Goal: Task Accomplishment & Management: Complete application form

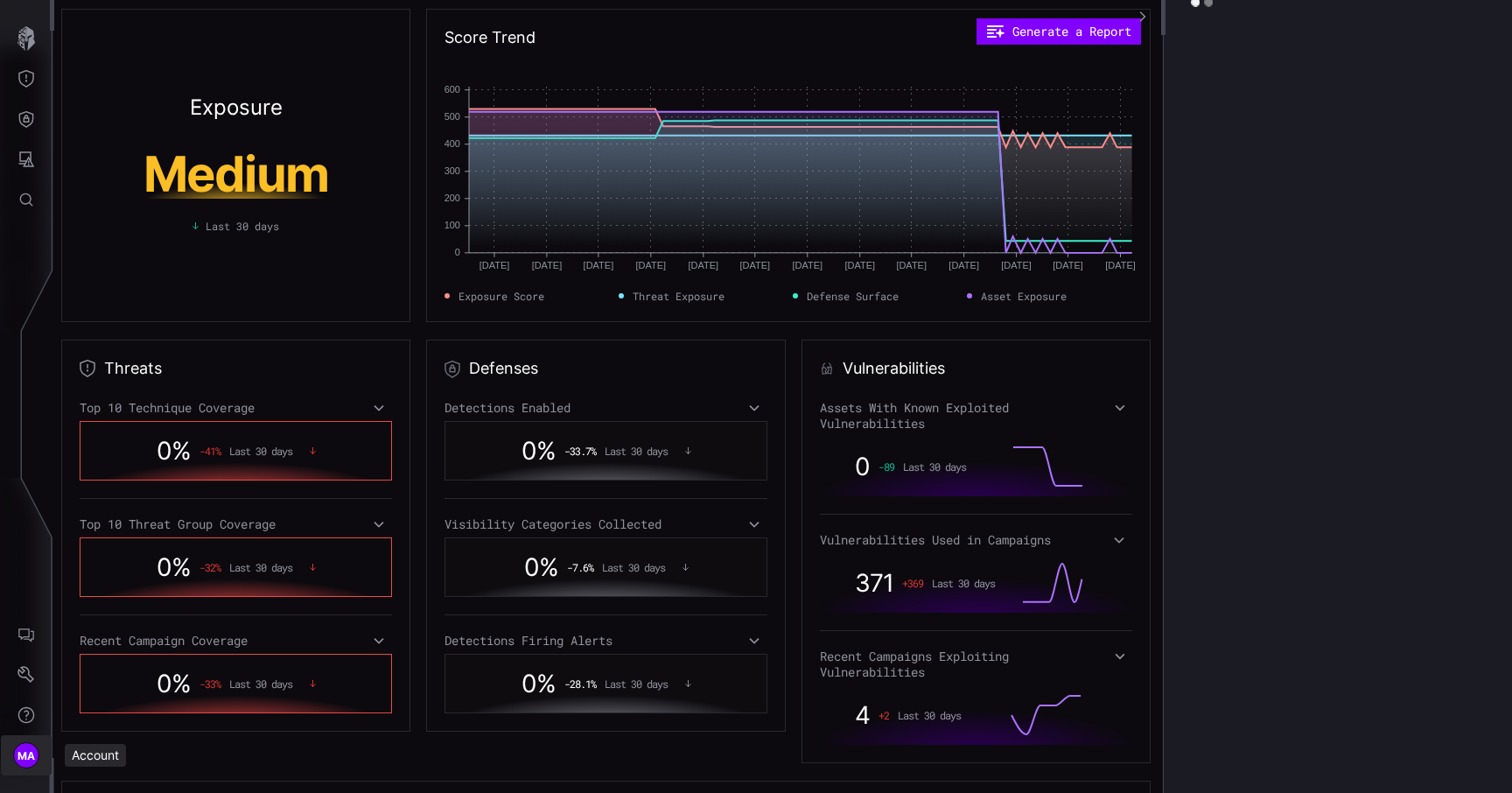
click at [35, 738] on button "MA" at bounding box center [26, 755] width 51 height 40
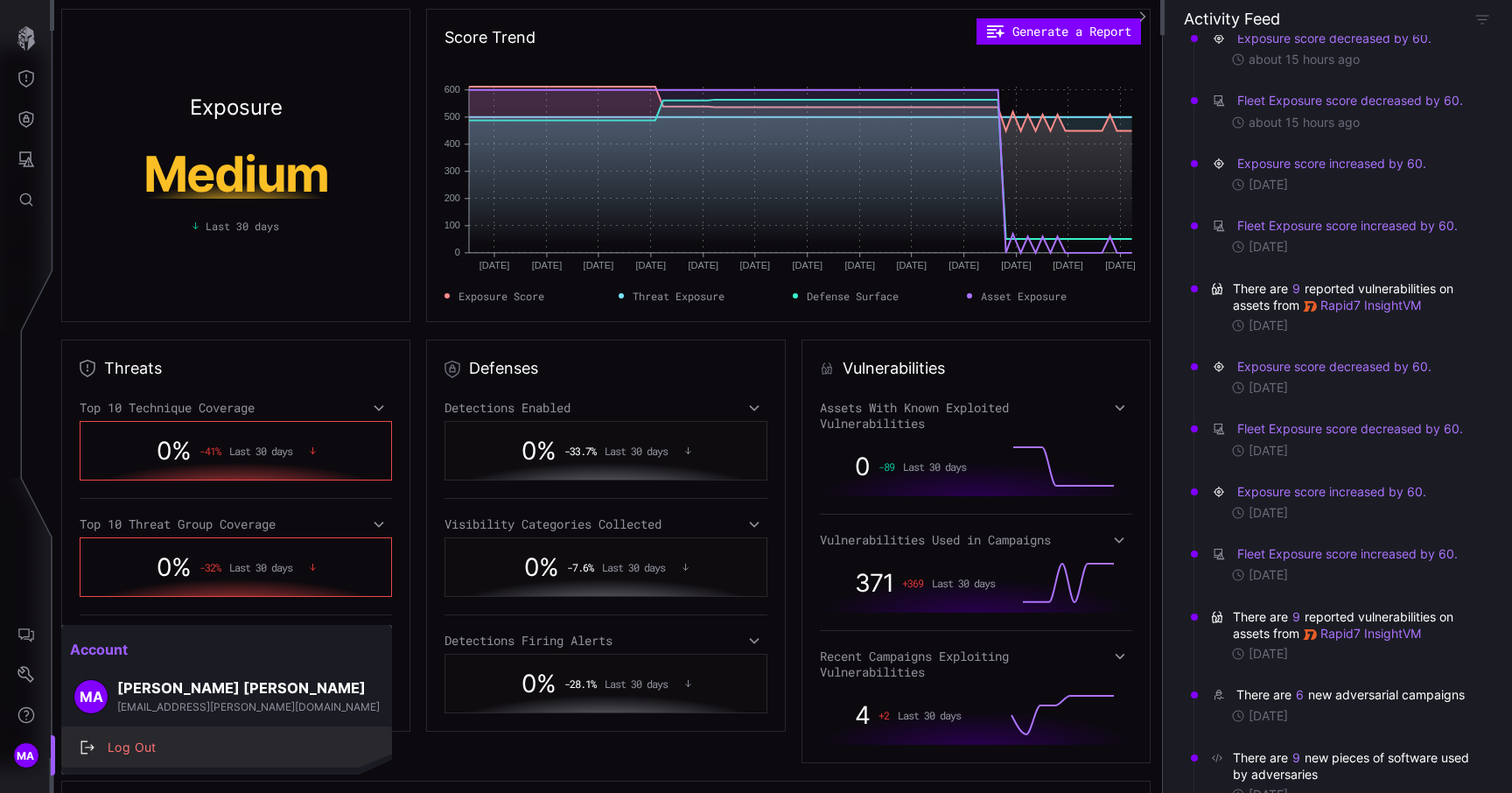
click at [125, 736] on div "Log Out" at bounding box center [226, 747] width 316 height 24
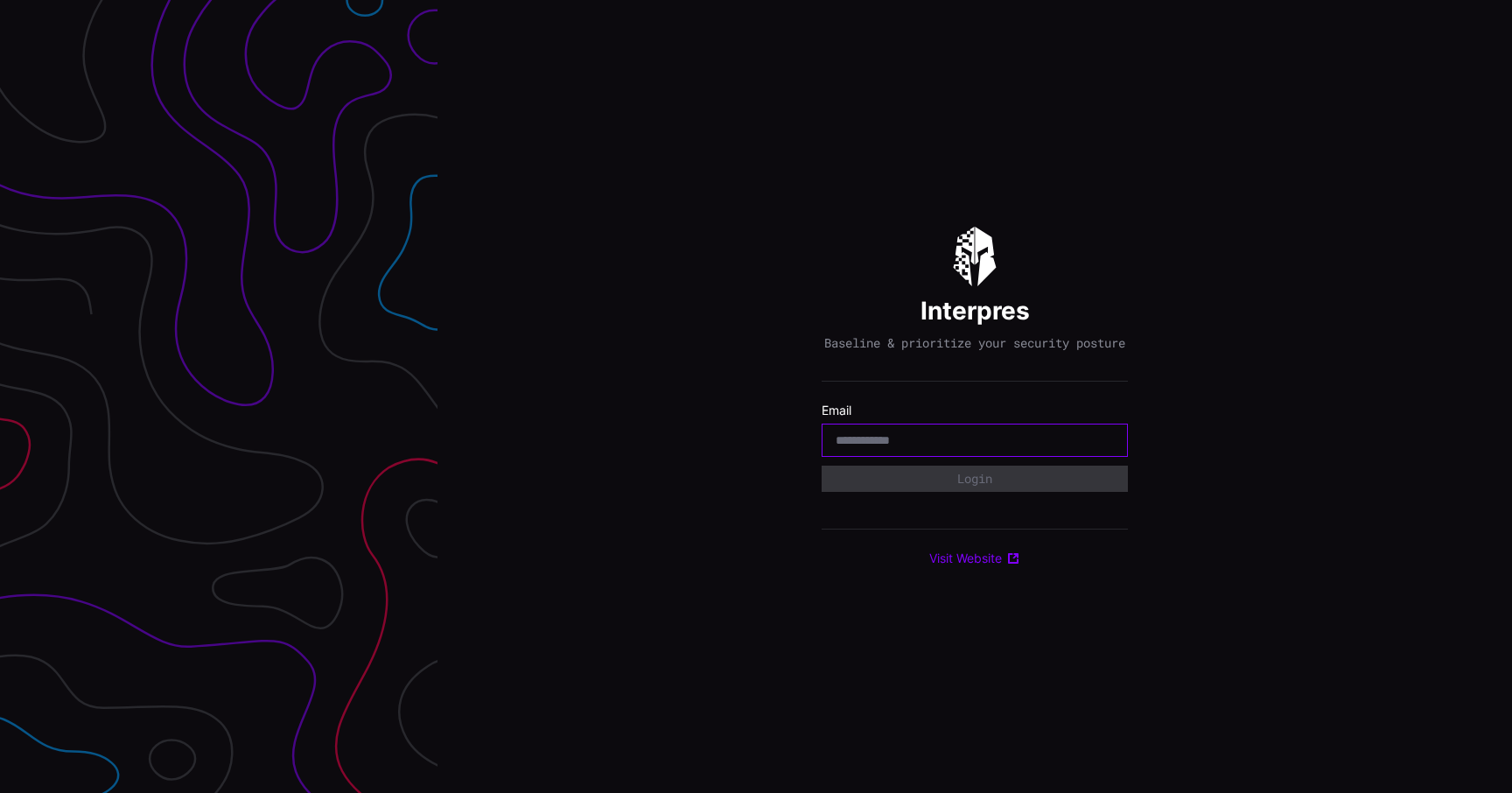
type input "**********"
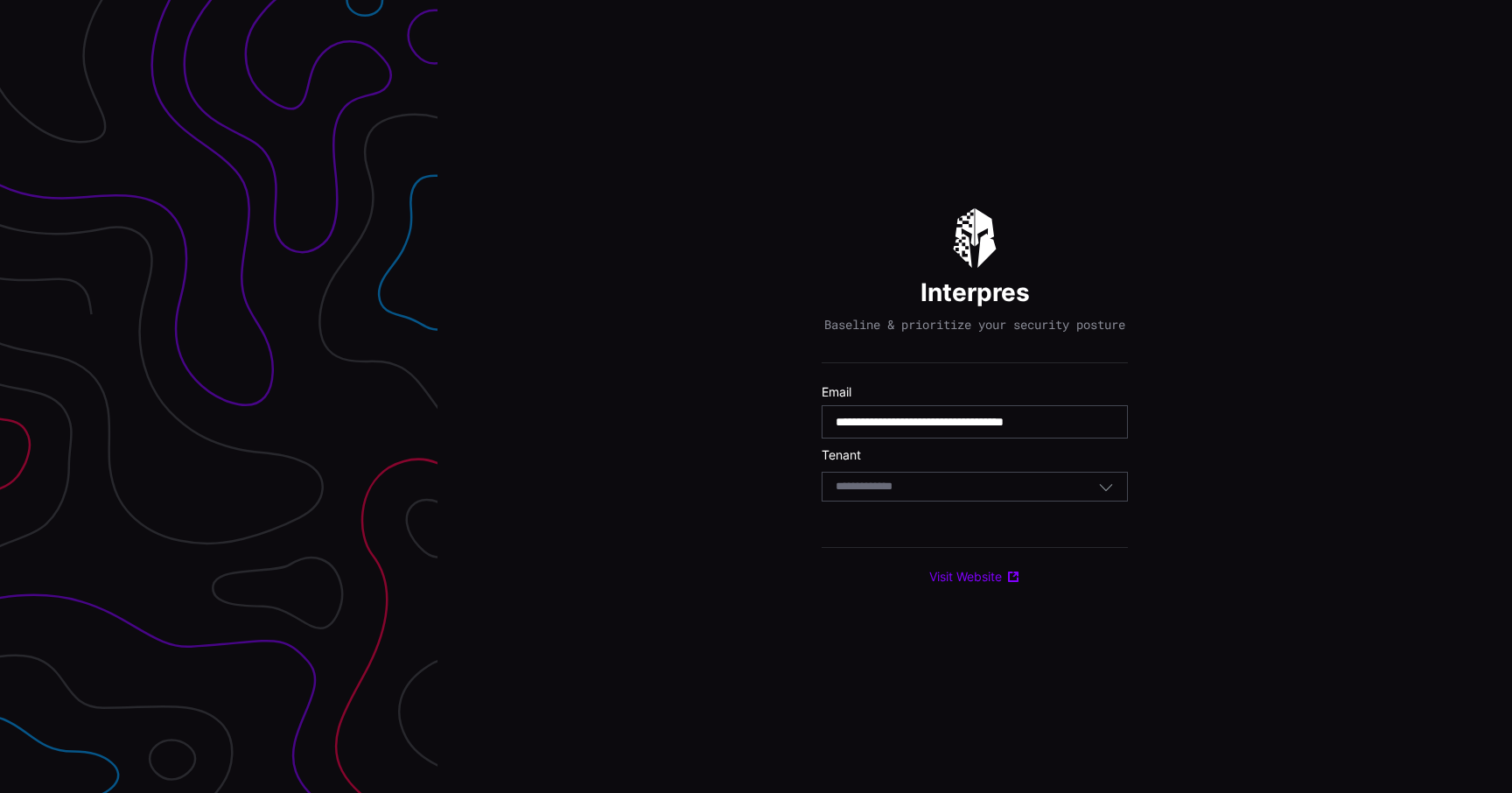
click at [955, 495] on div "Select Tenant" at bounding box center [967, 486] width 263 height 16
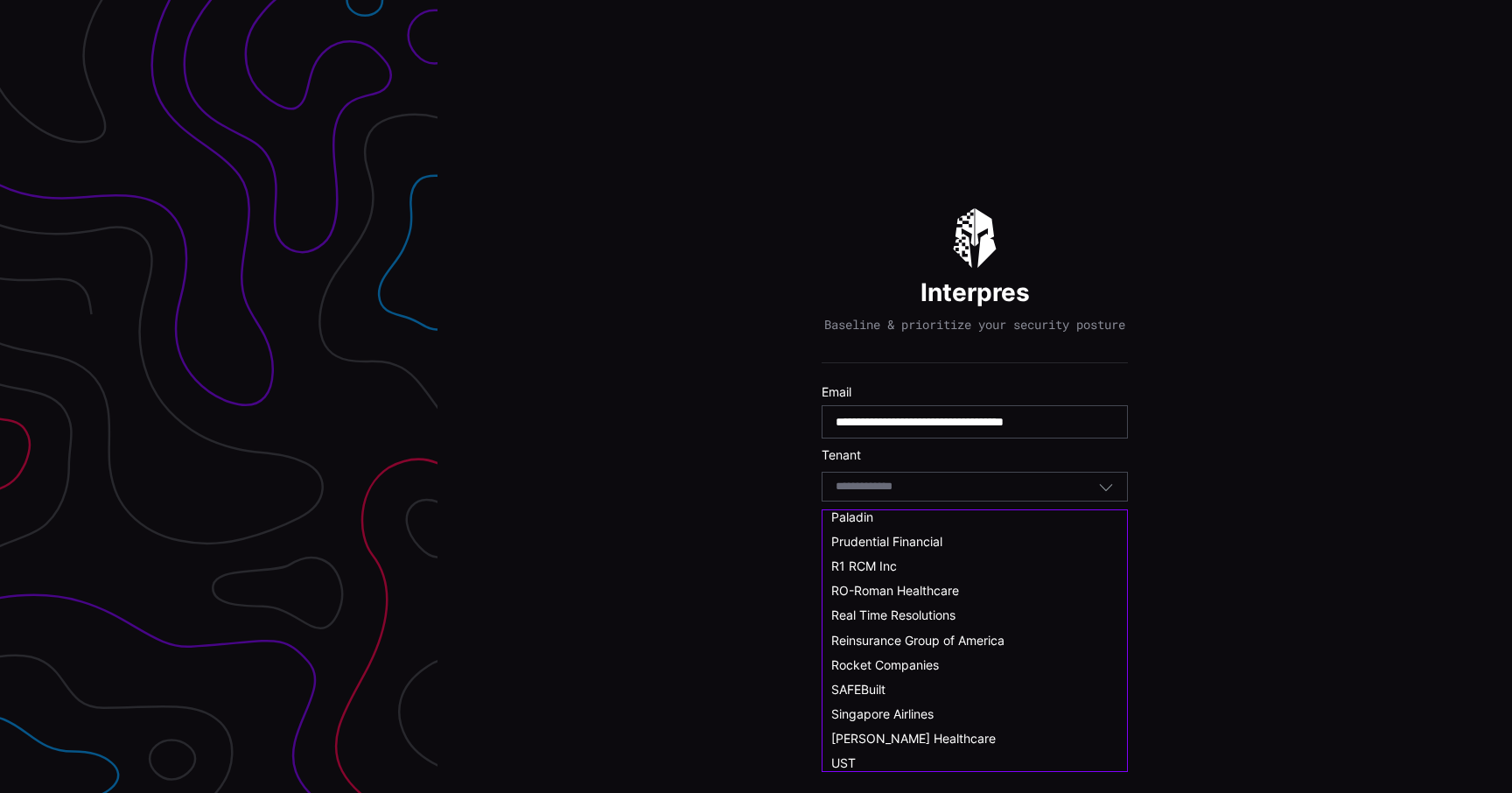
scroll to position [964, 0]
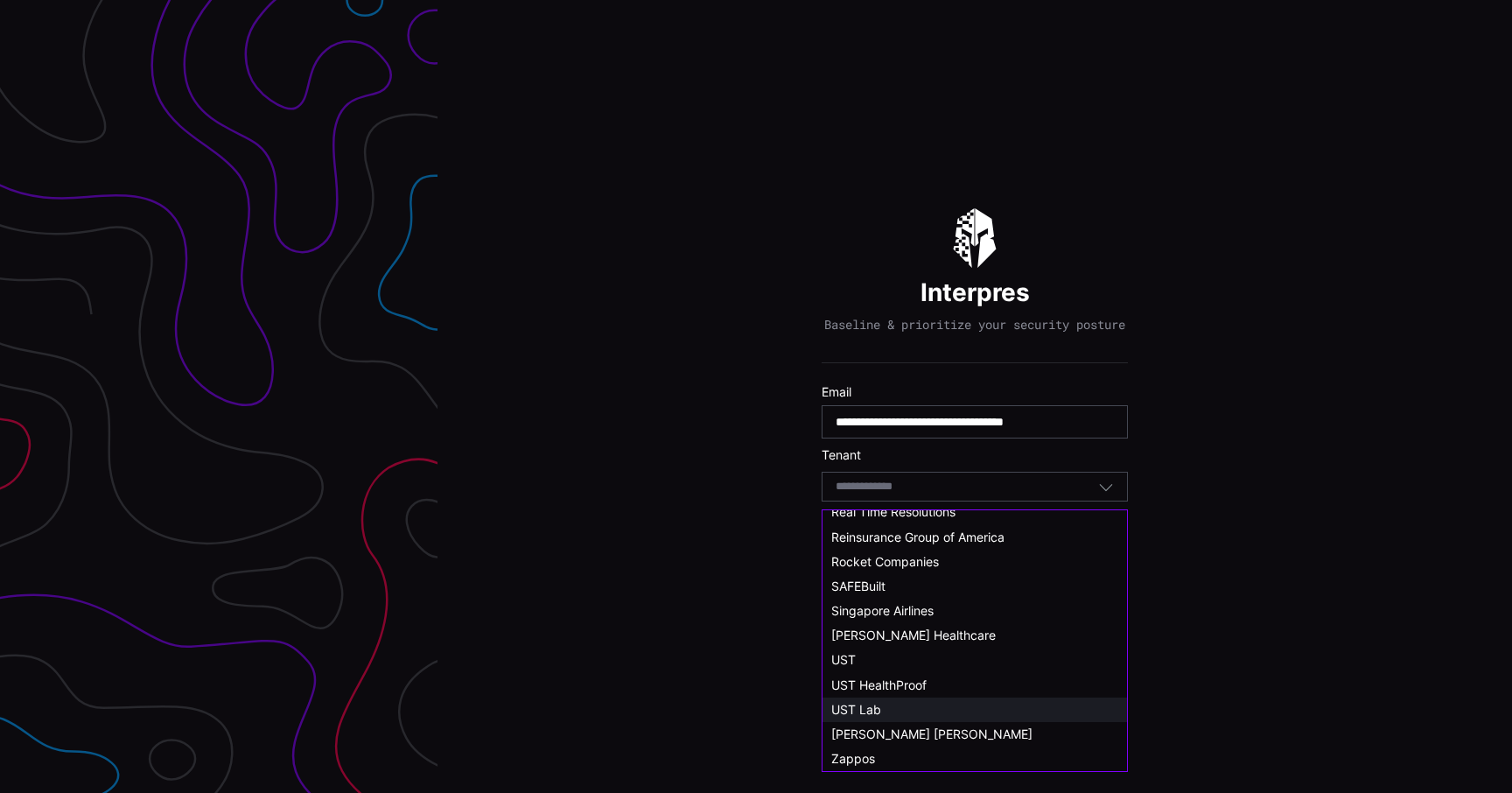
click at [899, 705] on div "UST Lab" at bounding box center [975, 710] width 287 height 16
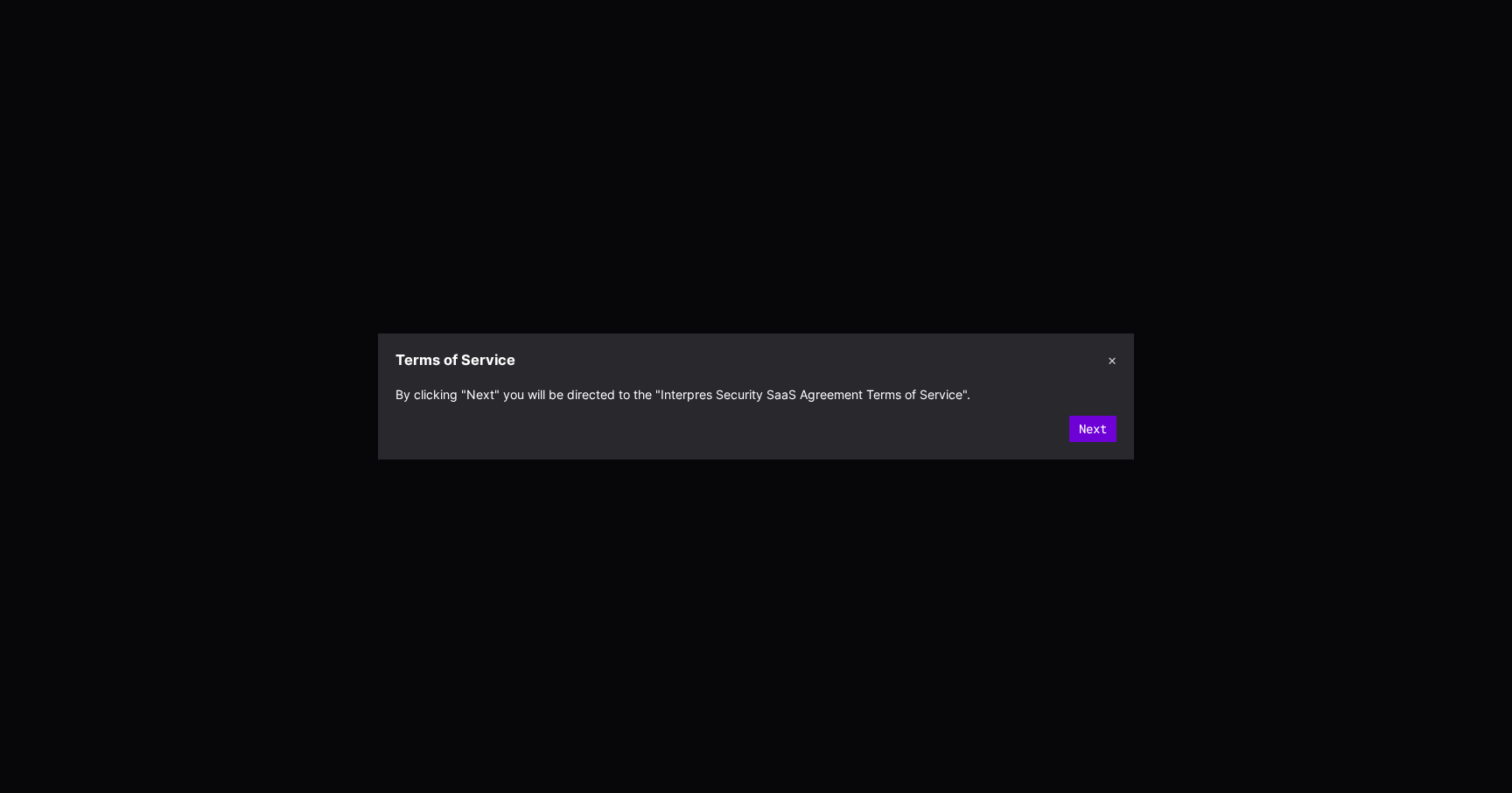
click at [1093, 430] on button "Next" at bounding box center [1092, 429] width 48 height 26
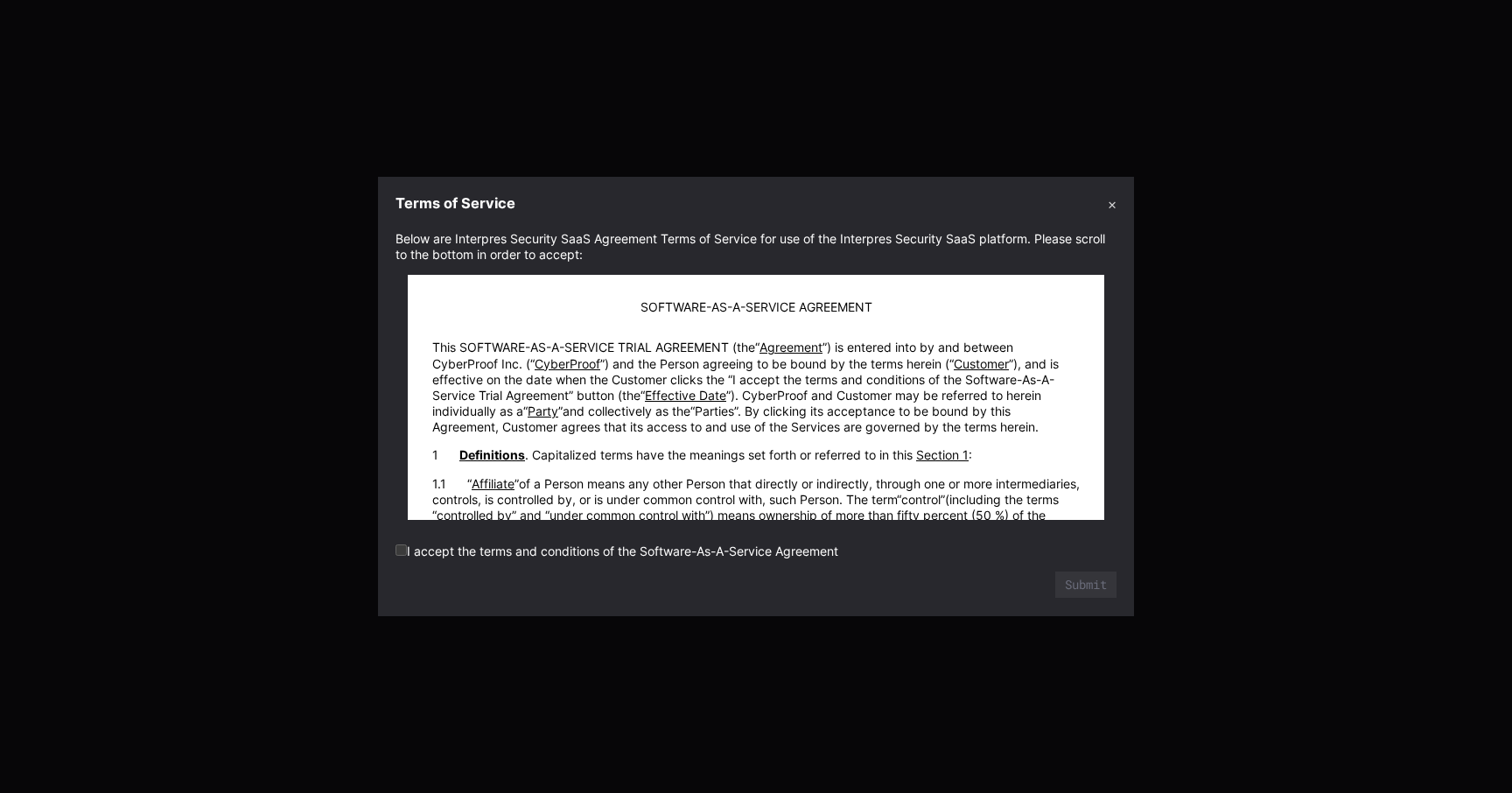
click at [1101, 301] on div "SOFTWARE-AS-A-SERVICE AGREEMENT This SOFTWARE-AS-A-SERVICE TRIAL AGREEMENT (the…" at bounding box center [756, 397] width 696 height 245
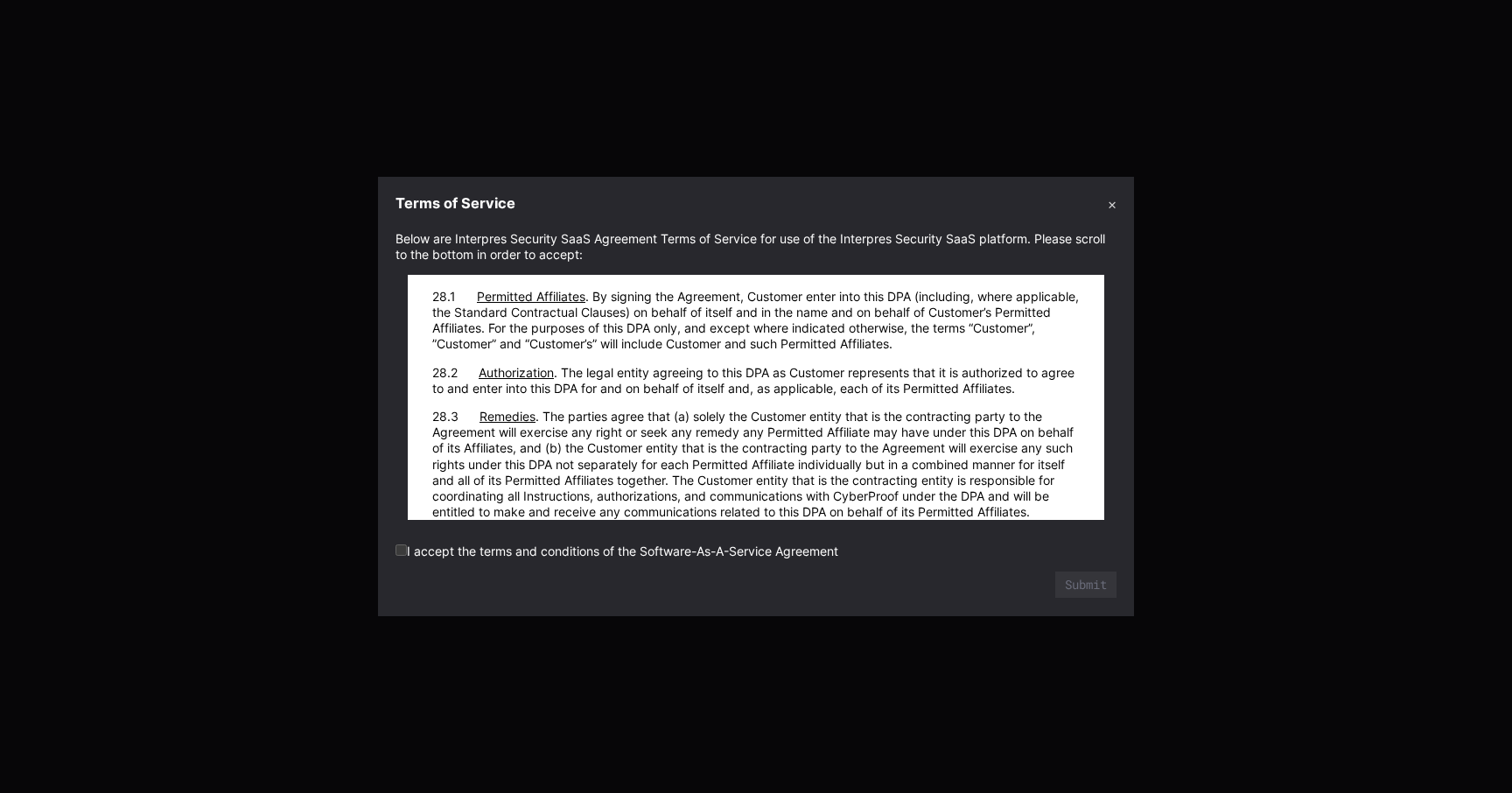
scroll to position [25876, 0]
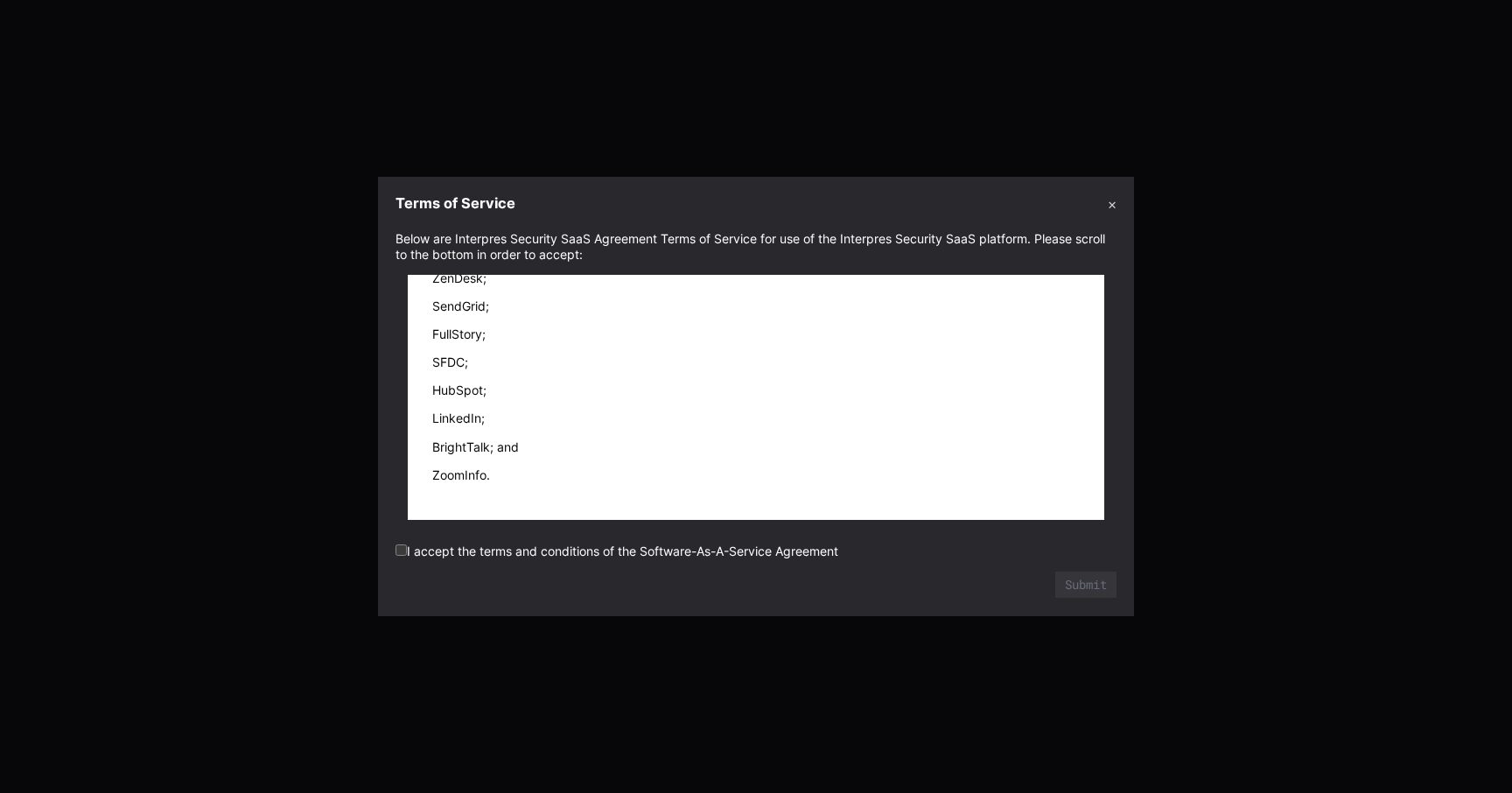
click at [803, 560] on form "Below are Interpres Security SaaS Agreement Terms of Service for use of the Int…" at bounding box center [756, 414] width 720 height 367
click at [793, 552] on label "I accept the terms and conditions of the Software-As-A-Service Agreement" at bounding box center [616, 550] width 443 height 15
click at [1093, 583] on button "Submit" at bounding box center [1086, 585] width 61 height 26
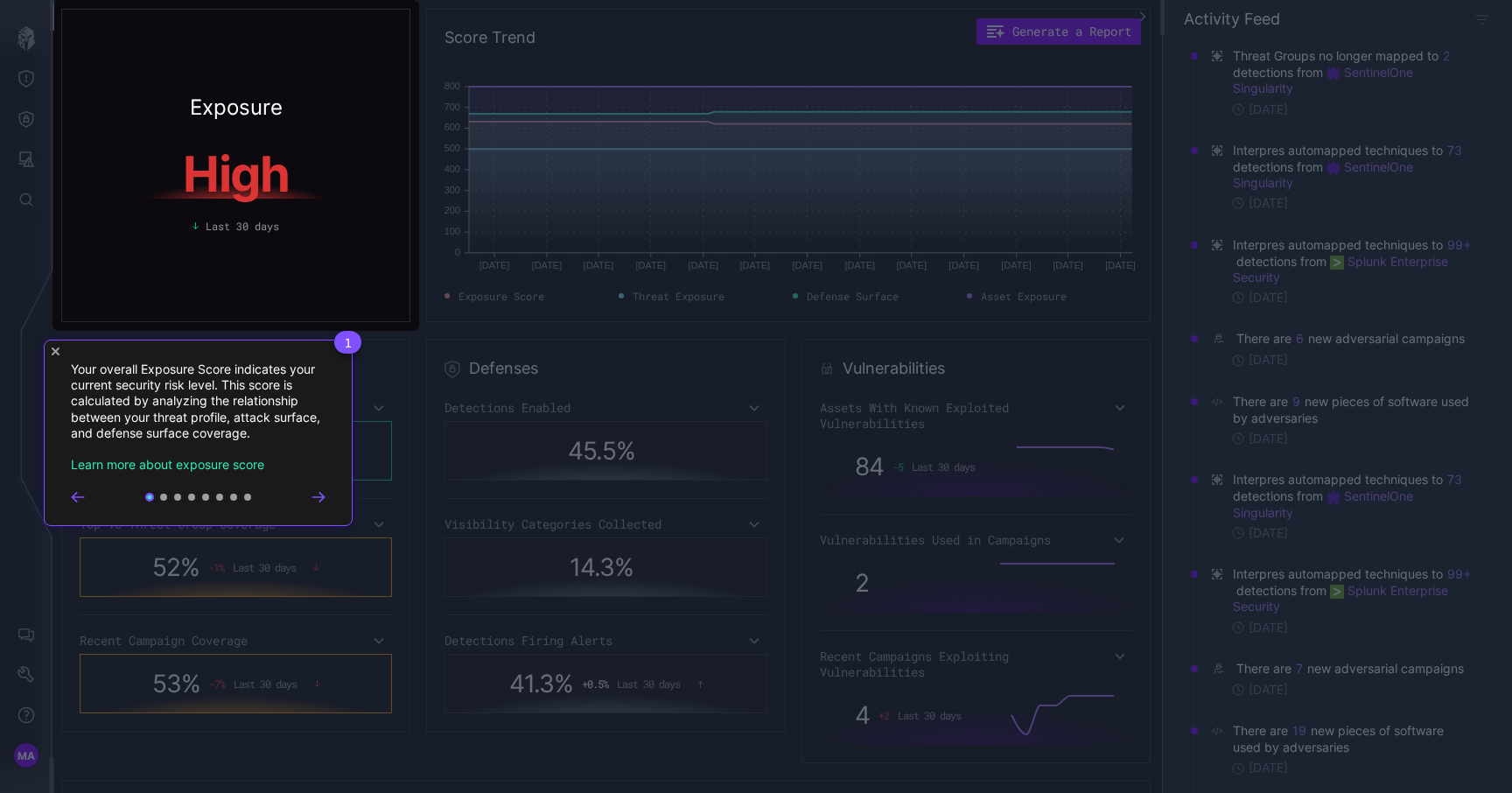
click at [57, 351] on icon "Close Tour" at bounding box center [55, 352] width 8 height 8
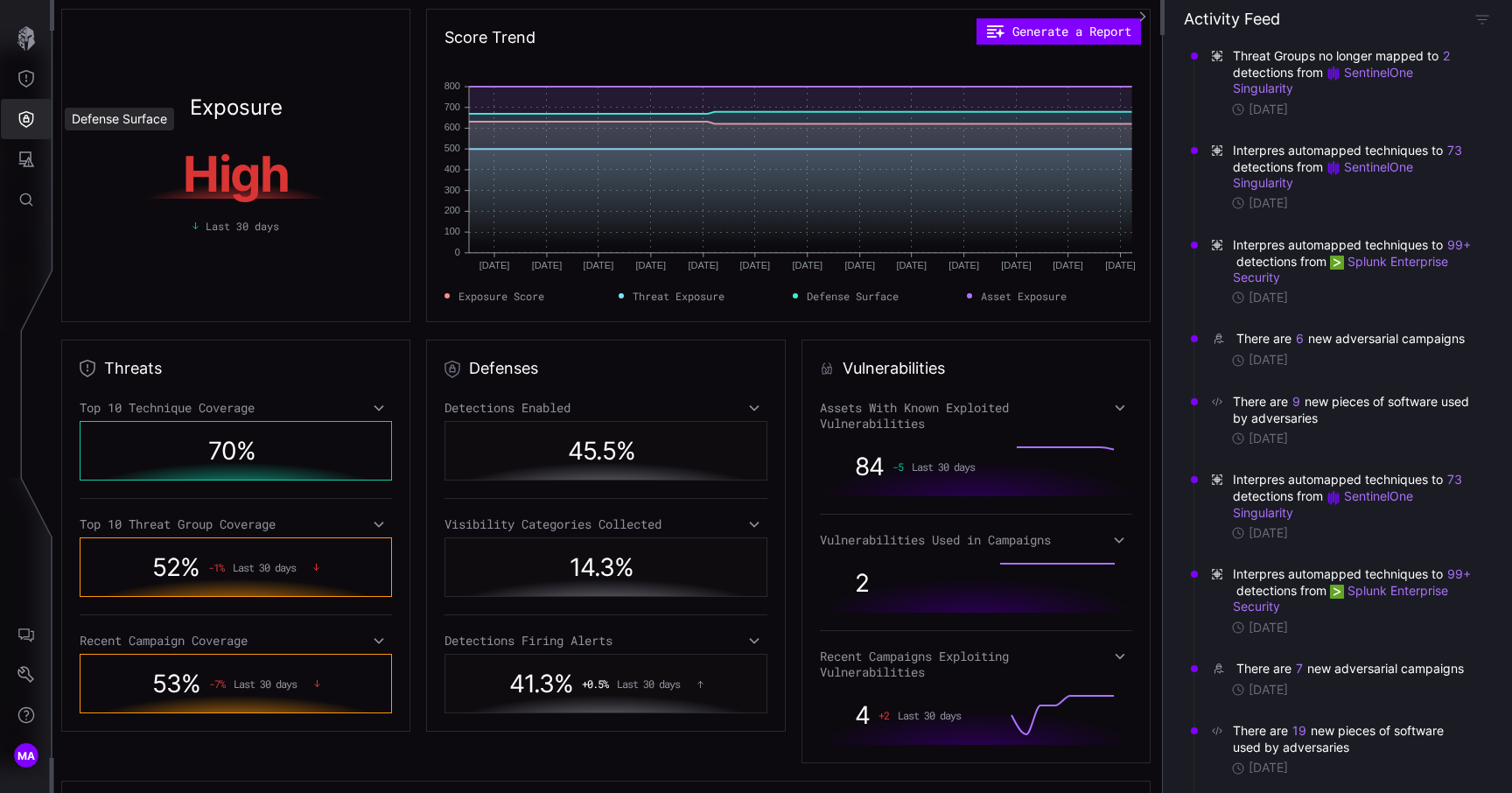
click at [17, 115] on button "Defense Surface" at bounding box center [26, 119] width 51 height 40
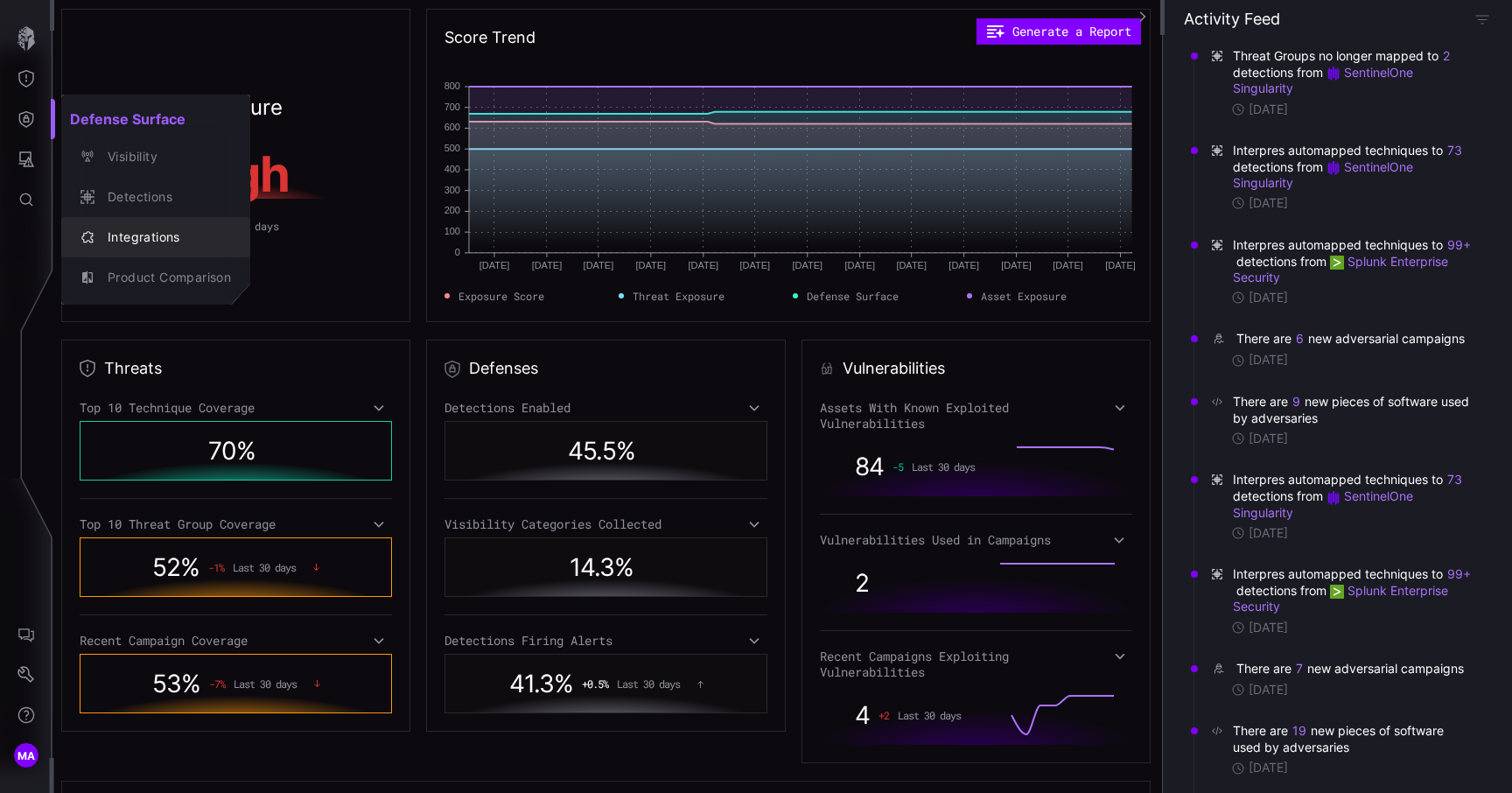
click at [146, 242] on div "Integrations" at bounding box center [166, 238] width 132 height 21
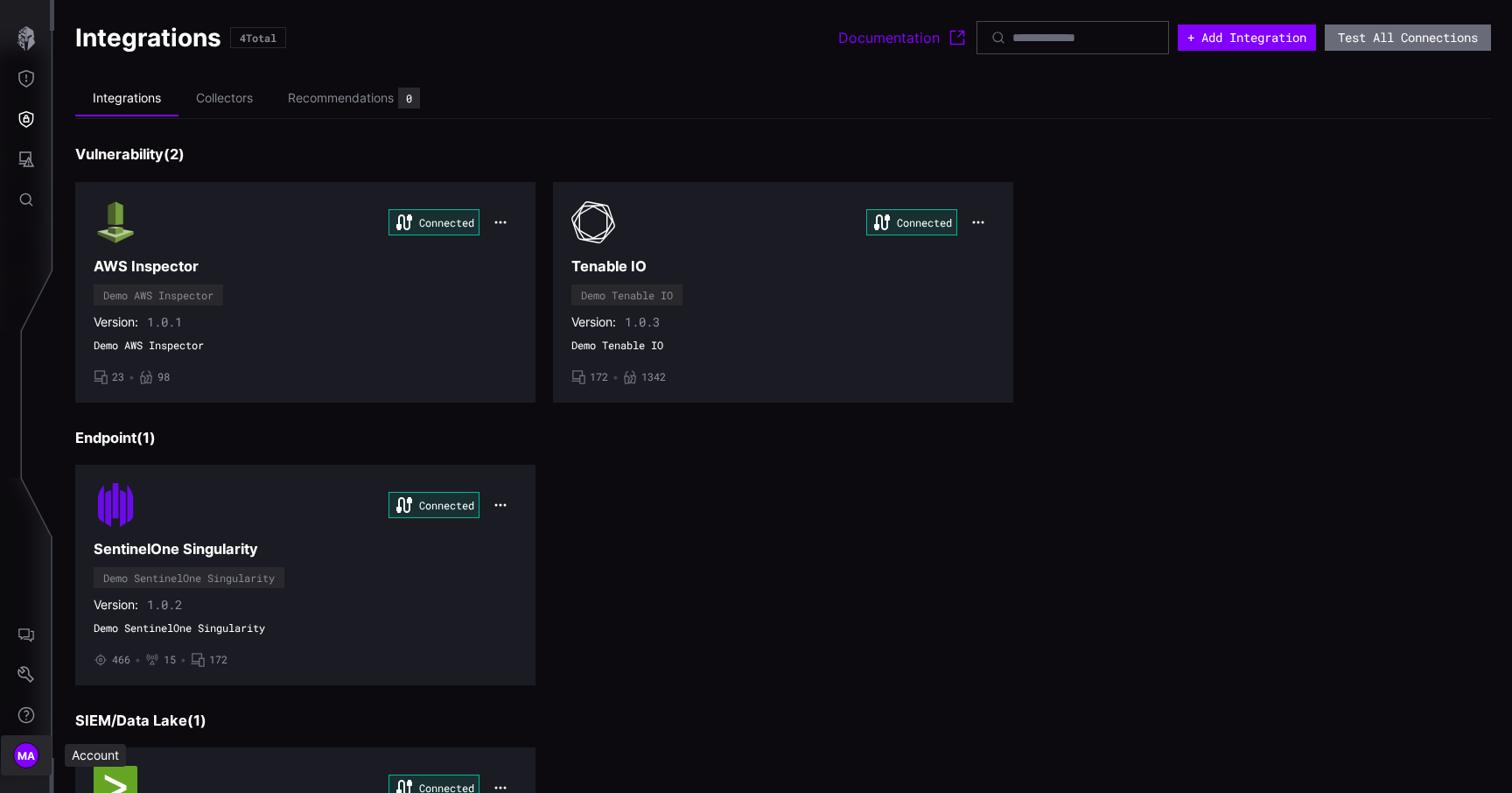
click at [32, 747] on span "MA" at bounding box center [26, 755] width 18 height 19
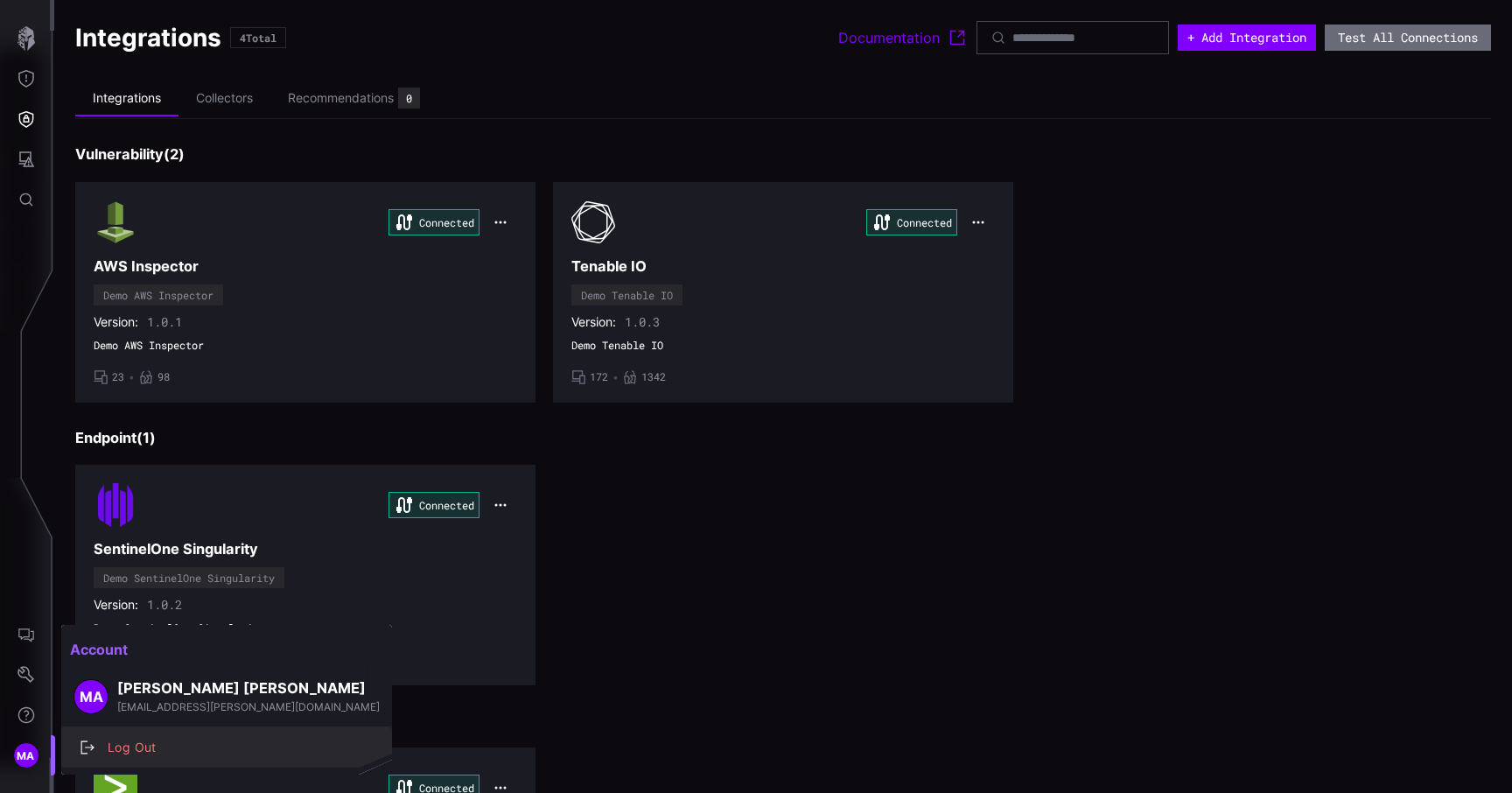
click at [103, 747] on div "Log Out" at bounding box center [236, 748] width 274 height 21
